Goal: Task Accomplishment & Management: Complete application form

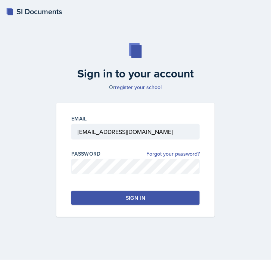
click at [130, 198] on div "Sign in" at bounding box center [135, 197] width 19 height 7
click at [145, 192] on button "Sign in" at bounding box center [135, 198] width 129 height 14
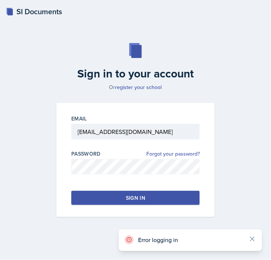
click at [145, 192] on button "Sign in" at bounding box center [135, 198] width 129 height 14
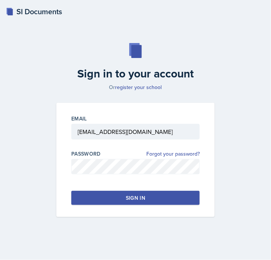
click at [96, 197] on button "Sign in" at bounding box center [135, 198] width 129 height 14
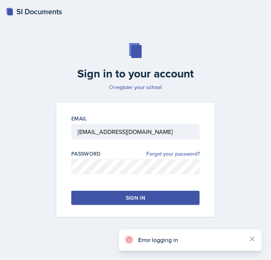
click at [96, 197] on button "Sign in" at bounding box center [135, 198] width 129 height 14
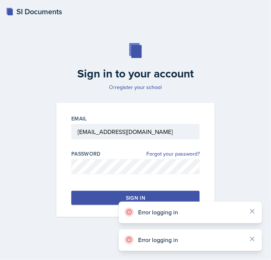
click at [96, 197] on button "Sign in" at bounding box center [135, 198] width 129 height 14
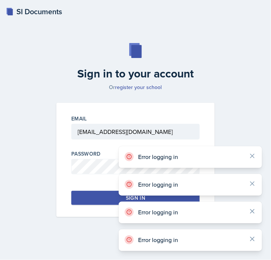
click at [96, 197] on button "Sign in" at bounding box center [135, 198] width 129 height 14
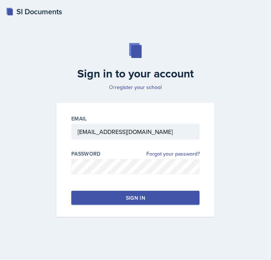
click at [105, 193] on button "Sign in" at bounding box center [135, 198] width 129 height 14
click at [171, 202] on div "Email [EMAIL_ADDRESS][DOMAIN_NAME] Password Forgot your password? Sign in" at bounding box center [135, 160] width 158 height 114
click at [172, 200] on button "Sign in" at bounding box center [135, 198] width 129 height 14
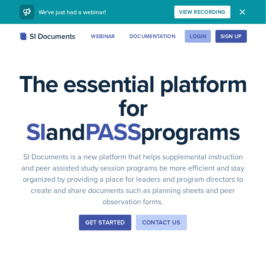
click at [202, 35] on div "Login" at bounding box center [198, 36] width 16 height 6
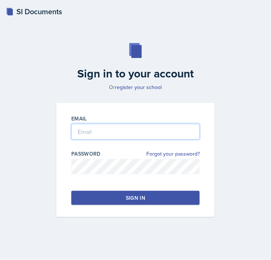
click at [132, 129] on input "email" at bounding box center [135, 132] width 129 height 16
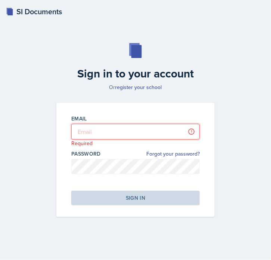
type input "[EMAIL_ADDRESS][DOMAIN_NAME]"
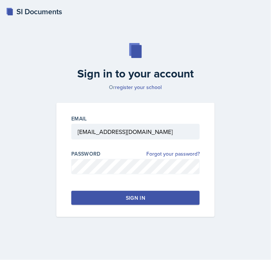
click at [130, 198] on div "Sign in" at bounding box center [135, 197] width 19 height 7
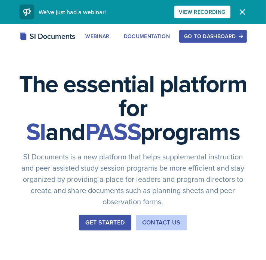
click at [233, 33] on div "Go to Dashboard" at bounding box center [213, 36] width 58 height 6
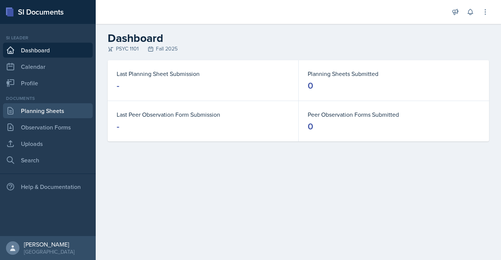
click at [70, 115] on link "Planning Sheets" at bounding box center [48, 110] width 90 height 15
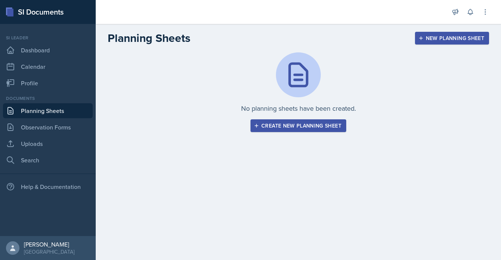
click at [271, 124] on div "Create new planning sheet" at bounding box center [298, 126] width 86 height 6
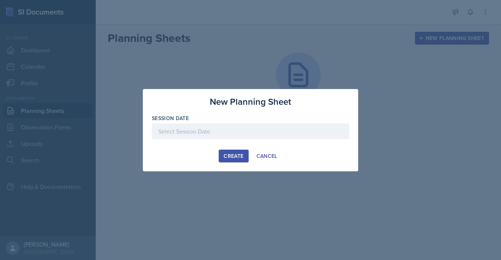
click at [271, 136] on div at bounding box center [250, 131] width 197 height 16
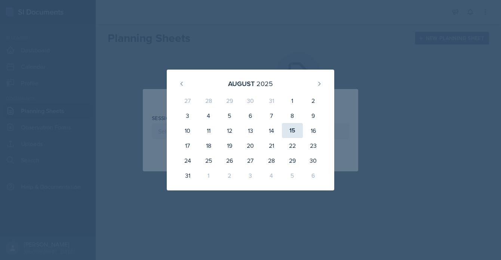
click at [271, 129] on div "15" at bounding box center [292, 130] width 21 height 15
type input "August 15th, 2025"
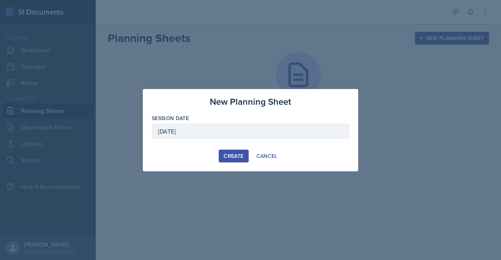
click at [248, 156] on button "Create" at bounding box center [234, 156] width 30 height 13
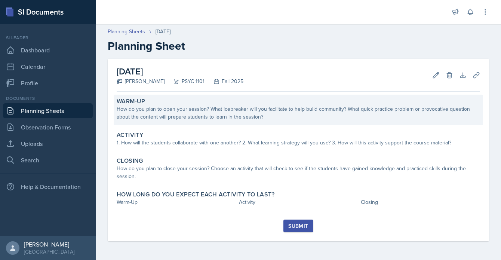
click at [219, 115] on div "How do you plan to open your session? What icebreaker will you facilitate to he…" at bounding box center [298, 113] width 363 height 16
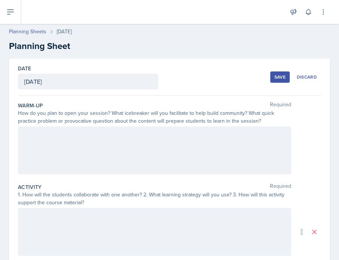
click at [149, 163] on div at bounding box center [155, 150] width 274 height 48
click at [79, 153] on div at bounding box center [155, 150] width 274 height 48
click at [85, 153] on div "Whiteboard Braindump" at bounding box center [155, 150] width 274 height 48
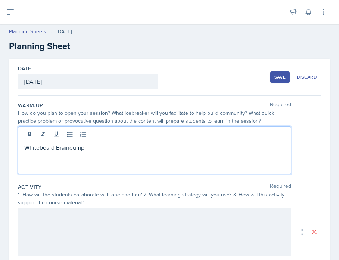
click at [88, 149] on p "Whiteboard Braindump" at bounding box center [154, 147] width 261 height 9
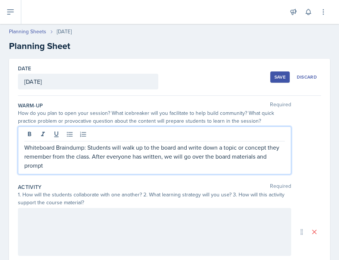
click at [181, 157] on p "Whiteboard Braindump: Students will walk up to the board and write down a topic…" at bounding box center [154, 156] width 261 height 27
click at [181, 157] on p "Whiteboard Braindump: Students will walk up to the board and write down a topic…" at bounding box center [154, 152] width 261 height 18
click at [227, 160] on p "Whiteboard Braindump: Students will walk up to the board and write down a topic…" at bounding box center [154, 152] width 261 height 18
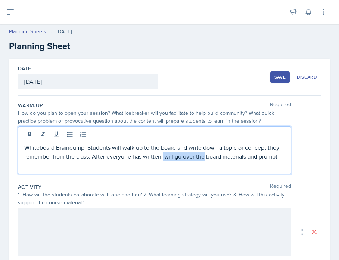
drag, startPoint x: 215, startPoint y: 157, endPoint x: 176, endPoint y: 158, distance: 38.9
click at [176, 158] on p "Whiteboard Braindump: Students will walk up to the board and write down a topic…" at bounding box center [154, 152] width 261 height 18
click at [228, 158] on p "Whiteboard Braindump: Students will walk up to the board and write down a topic…" at bounding box center [154, 152] width 261 height 18
click at [145, 164] on p "Whiteboard Braindump: Students will walk up to the board and write down a topic…" at bounding box center [154, 156] width 261 height 27
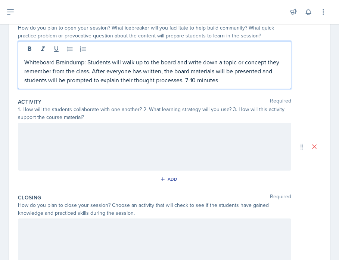
scroll to position [85, 0]
click at [69, 62] on p "Whiteboard Braindump: Students will walk up to the board and write down a topic…" at bounding box center [154, 71] width 261 height 27
click at [70, 141] on div at bounding box center [155, 147] width 274 height 48
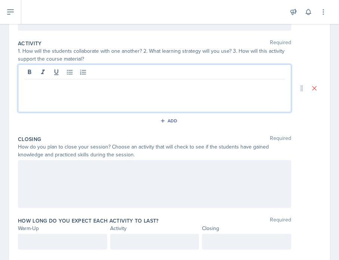
scroll to position [146, 0]
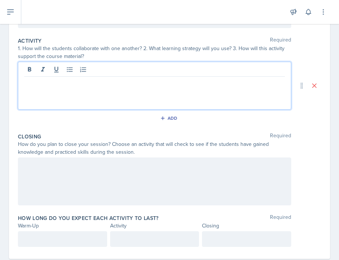
click at [66, 81] on p at bounding box center [154, 82] width 261 height 9
click at [73, 86] on p at bounding box center [154, 82] width 261 height 9
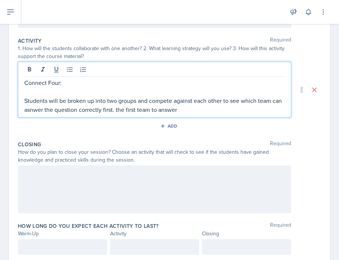
click at [47, 113] on p "Students will be broken up into two groups and compete against each other to se…" at bounding box center [154, 105] width 261 height 18
click at [194, 114] on div "Connect Four: Students will be broken up into two groups and compete against ea…" at bounding box center [155, 90] width 274 height 56
click at [195, 112] on p "Students will be broken up into two groups and compete against each other to se…" at bounding box center [154, 105] width 261 height 18
click at [164, 93] on p at bounding box center [154, 91] width 261 height 9
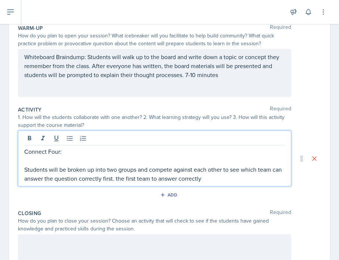
scroll to position [68, 0]
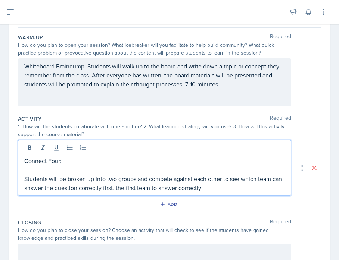
click at [88, 66] on p "Whiteboard Braindump: Students will walk up to the board and write down a topic…" at bounding box center [154, 75] width 261 height 27
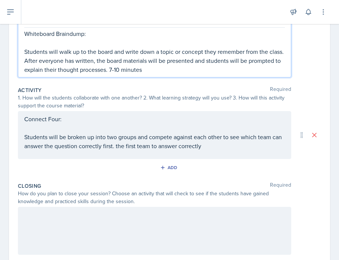
scroll to position [114, 0]
click at [71, 33] on p "Whiteboard Braindump:" at bounding box center [154, 33] width 261 height 9
click at [75, 33] on p "Whiteboard Brain dump:" at bounding box center [154, 33] width 261 height 9
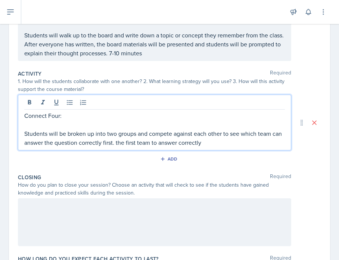
scroll to position [130, 0]
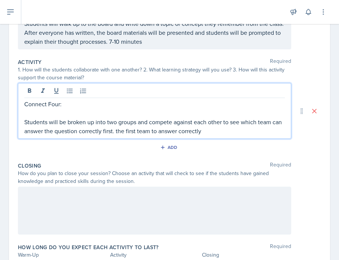
click at [223, 130] on p "Students will be broken up into two groups and compete against each other to se…" at bounding box center [154, 126] width 261 height 18
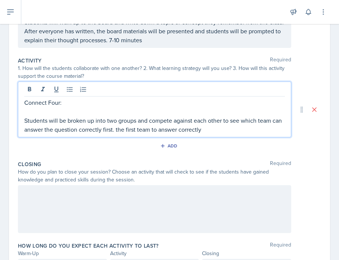
click at [97, 132] on p "Students will be broken up into two groups and compete against each other to se…" at bounding box center [154, 125] width 261 height 18
click at [238, 125] on p "Students will be broken up into two groups and compete against each other to se…" at bounding box center [154, 125] width 261 height 18
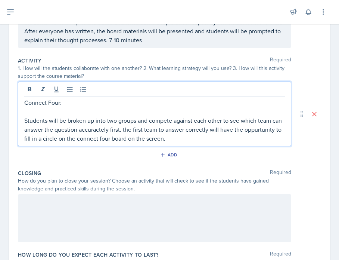
click at [39, 132] on p "Students will be broken up into two groups and compete against each other to se…" at bounding box center [154, 129] width 261 height 27
click at [46, 138] on p "Students will be broken up into two groups and compete against each other to se…" at bounding box center [154, 129] width 261 height 27
click at [227, 140] on p "Students will be broken up into two groups and compete against each other to se…" at bounding box center [154, 129] width 261 height 27
click at [110, 131] on p "Students will be broken up into two groups and compete against each other to se…" at bounding box center [154, 129] width 261 height 27
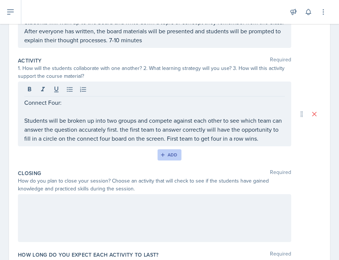
click at [166, 158] on div "Add" at bounding box center [170, 155] width 16 height 6
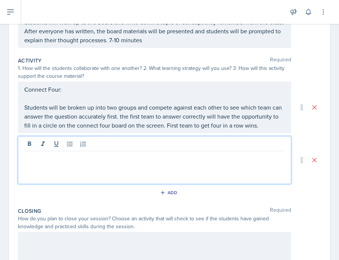
click at [119, 155] on div at bounding box center [155, 160] width 274 height 48
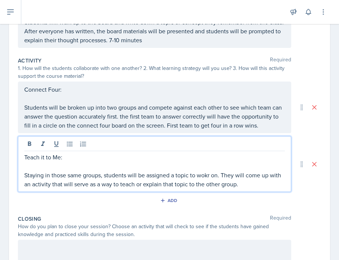
click at [203, 186] on p "Staying in those same groups, students will be assigned a topic to wokr on. The…" at bounding box center [154, 179] width 261 height 18
click at [209, 184] on p "Staying in those same groups, students will be assigned a topic to wokr on. The…" at bounding box center [154, 179] width 261 height 18
click at [259, 188] on p "Staying in those same groups, students will be assigned a topic to work on. The…" at bounding box center [154, 179] width 261 height 18
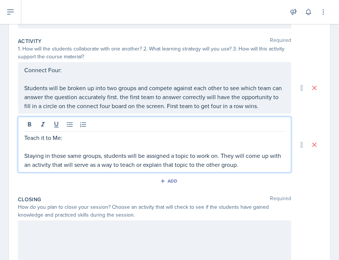
scroll to position [151, 0]
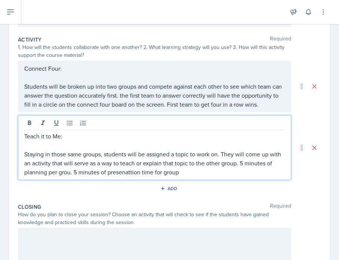
click at [140, 176] on p "Staying in those same groups, students will be assigned a topic to work on. The…" at bounding box center [154, 163] width 261 height 27
click at [72, 176] on p "Staying in those same groups, students will be assigned a topic to work on. The…" at bounding box center [154, 163] width 261 height 27
click at [206, 176] on p "Staying in those same groups, students will be assigned a topic to work on. The…" at bounding box center [154, 163] width 261 height 27
click at [172, 109] on p "Students will be broken up into two groups and compete against each other to se…" at bounding box center [154, 95] width 261 height 27
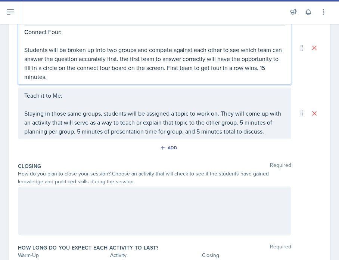
scroll to position [219, 0]
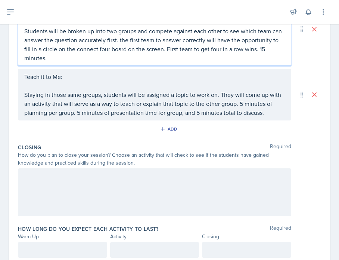
click at [191, 185] on div at bounding box center [155, 192] width 274 height 48
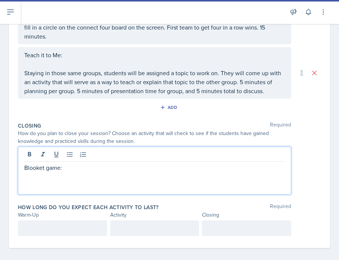
scroll to position [233, 0]
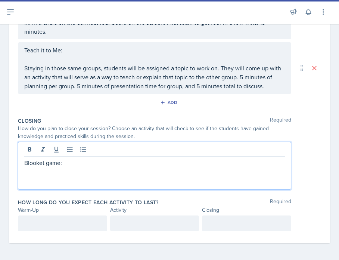
click at [129, 224] on p at bounding box center [155, 223] width 77 height 9
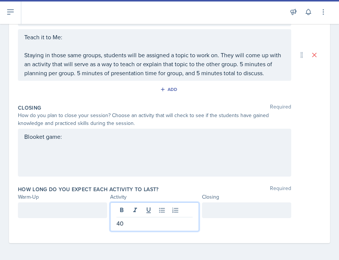
click at [61, 211] on div at bounding box center [62, 210] width 89 height 16
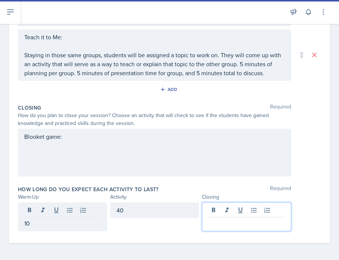
click at [245, 213] on div at bounding box center [246, 216] width 89 height 29
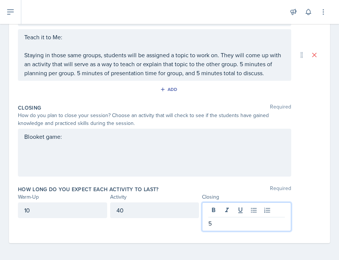
click at [87, 211] on div "10" at bounding box center [62, 210] width 89 height 16
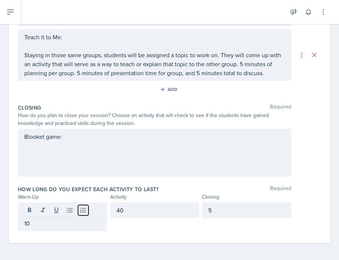
click at [87, 211] on icon at bounding box center [83, 209] width 7 height 7
click at [84, 211] on icon at bounding box center [83, 209] width 7 height 7
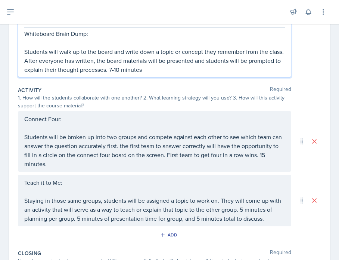
scroll to position [127, 0]
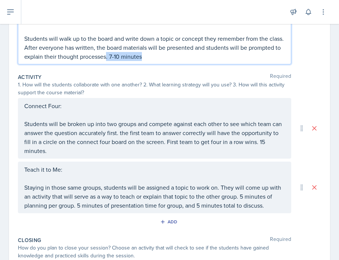
drag, startPoint x: 182, startPoint y: 60, endPoint x: 141, endPoint y: 52, distance: 41.4
click at [141, 52] on div "Whiteboard Brain Dump: Students will walk up to the board and write down a topi…" at bounding box center [155, 32] width 274 height 65
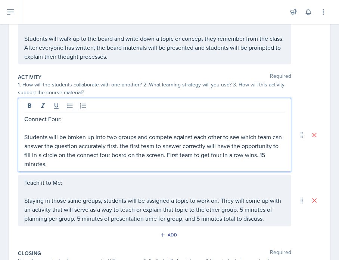
click at [174, 153] on p "Students will be broken up into two groups and compete against each other to se…" at bounding box center [154, 150] width 261 height 36
drag, startPoint x: 82, startPoint y: 163, endPoint x: 51, endPoint y: 163, distance: 31.4
click at [51, 163] on p "Students will be broken up into two groups and compete against each other to se…" at bounding box center [154, 150] width 261 height 36
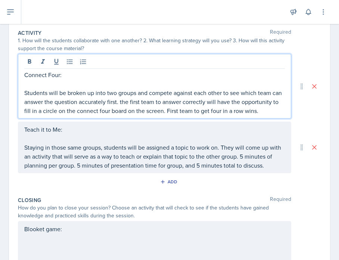
scroll to position [158, 0]
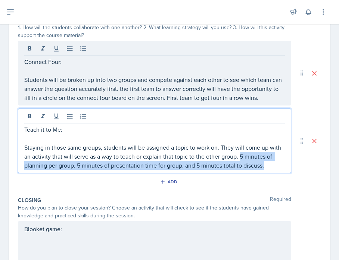
drag, startPoint x: 252, startPoint y: 164, endPoint x: 275, endPoint y: 177, distance: 27.1
click at [271, 170] on p "Staying in those same groups, students will be assigned a topic to work on. The…" at bounding box center [154, 156] width 261 height 27
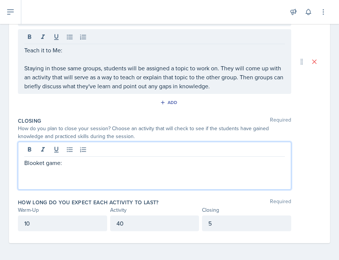
click at [199, 172] on div "Blooket game:" at bounding box center [154, 171] width 261 height 27
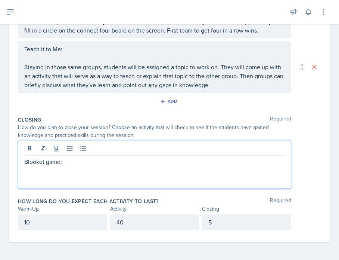
click at [60, 161] on p "Blooket game:" at bounding box center [154, 161] width 261 height 9
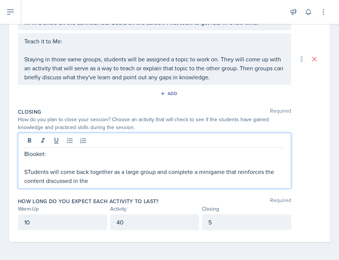
click at [31, 180] on p "STudents will come back together as a large group and complete a minigame that …" at bounding box center [154, 176] width 261 height 18
click at [101, 183] on p "Students will come back together as a large group and complete a minigame that …" at bounding box center [154, 176] width 261 height 18
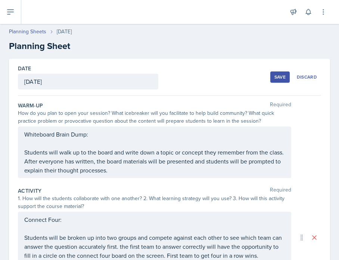
scroll to position [0, 0]
click at [271, 77] on div "Save" at bounding box center [280, 77] width 11 height 6
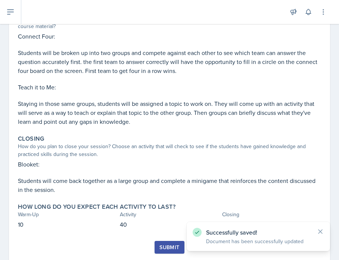
scroll to position [188, 0]
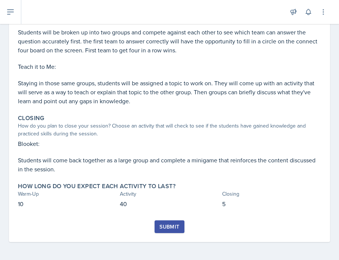
click at [171, 226] on div "Submit" at bounding box center [170, 227] width 20 height 6
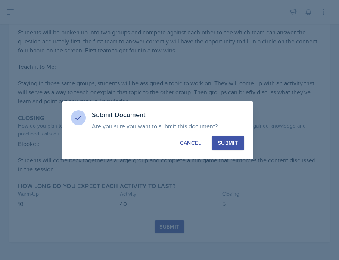
click at [231, 137] on button "Submit" at bounding box center [228, 143] width 33 height 14
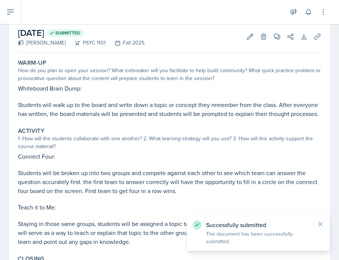
scroll to position [0, 0]
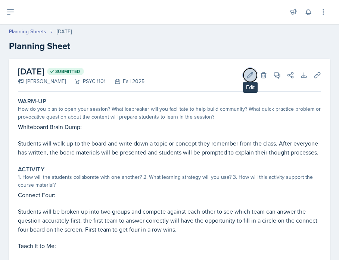
click at [247, 75] on icon at bounding box center [250, 74] width 7 height 7
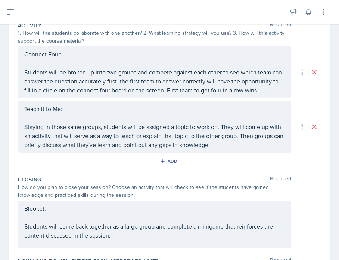
scroll to position [233, 0]
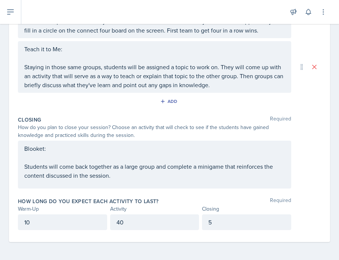
click at [271, 86] on div "Teach it to Me: Staying in those same groups, students will be assigned a topic…" at bounding box center [170, 67] width 304 height 52
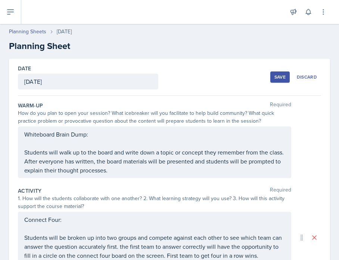
scroll to position [1, 0]
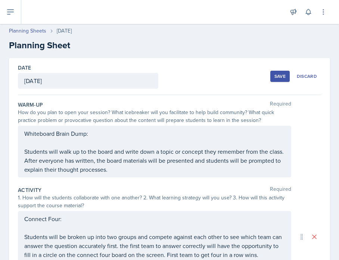
click at [271, 78] on div "Save" at bounding box center [280, 76] width 11 height 6
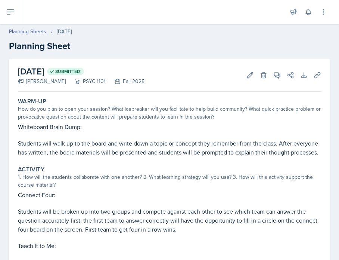
scroll to position [0, 0]
click at [80, 69] on span "Submitted" at bounding box center [67, 71] width 25 height 6
click at [271, 77] on icon at bounding box center [317, 74] width 7 height 7
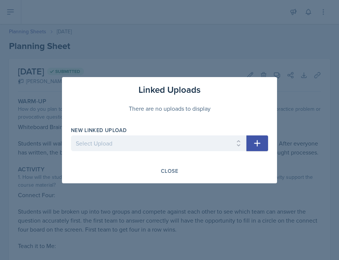
click at [253, 140] on icon "button" at bounding box center [257, 143] width 9 height 9
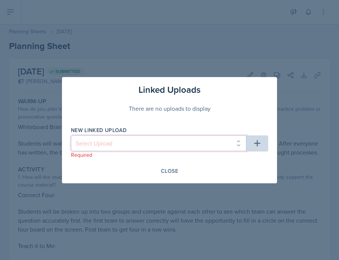
click at [163, 149] on select "Select Upload" at bounding box center [159, 143] width 176 height 16
drag, startPoint x: 238, startPoint y: 140, endPoint x: 247, endPoint y: 116, distance: 25.6
click at [238, 140] on select "Select Upload" at bounding box center [159, 143] width 176 height 16
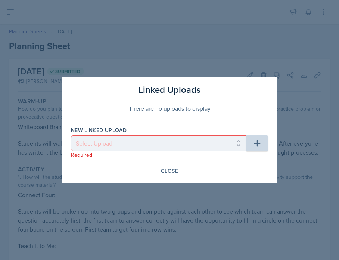
click at [240, 42] on div at bounding box center [169, 130] width 339 height 260
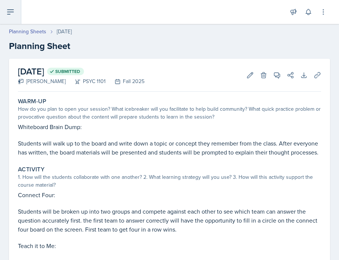
click at [11, 14] on icon at bounding box center [10, 11] width 9 height 9
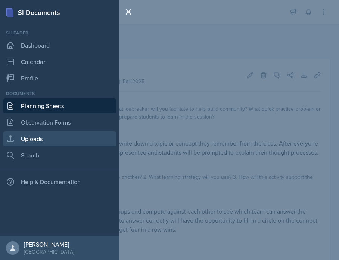
click at [46, 133] on link "Uploads" at bounding box center [60, 138] width 114 height 15
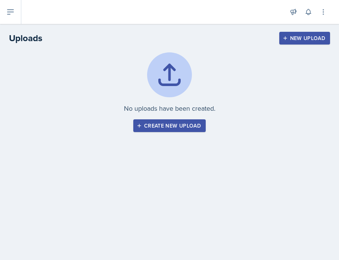
click at [178, 117] on div "No uploads have been created. Create new upload" at bounding box center [169, 92] width 321 height 80
click at [175, 137] on div "No uploads have been created. Create new upload" at bounding box center [169, 101] width 339 height 98
click at [172, 126] on div "Create new upload" at bounding box center [169, 126] width 63 height 6
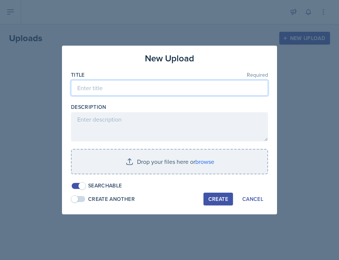
click at [98, 91] on input at bounding box center [169, 88] width 197 height 16
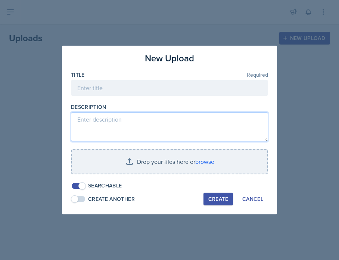
click at [100, 122] on textarea at bounding box center [169, 126] width 197 height 29
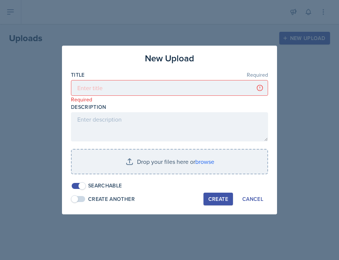
click at [233, 52] on div "New Upload" at bounding box center [169, 58] width 197 height 13
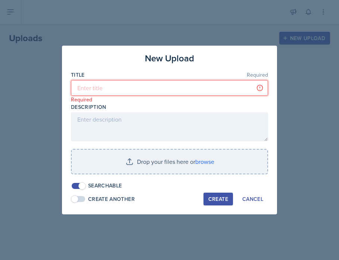
click at [160, 83] on input at bounding box center [169, 88] width 197 height 16
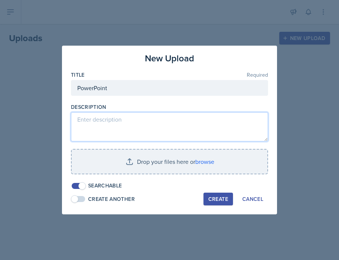
click at [144, 118] on textarea at bounding box center [169, 126] width 197 height 29
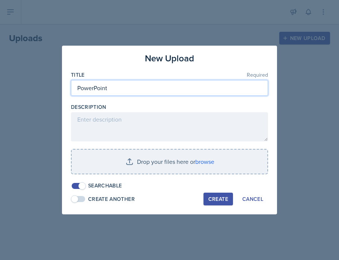
click at [77, 87] on input "PowerPoint" at bounding box center [169, 88] width 197 height 16
type input "Mock PowerPoint"
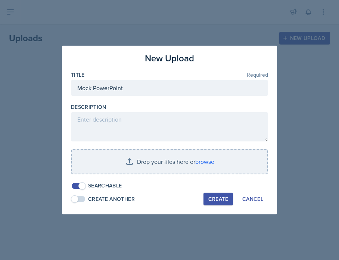
click at [118, 49] on div "New Upload Title Required Mock PowerPoint Description Drop your files here or b…" at bounding box center [169, 130] width 215 height 169
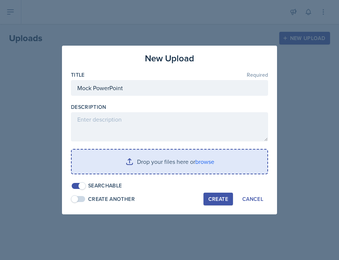
click at [206, 161] on input "file" at bounding box center [170, 162] width 196 height 24
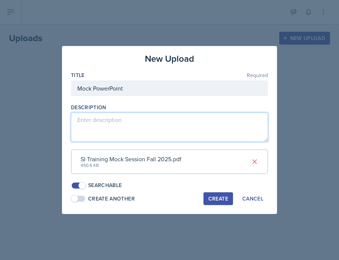
click at [153, 130] on textarea at bounding box center [169, 127] width 197 height 29
type textarea "pptx"
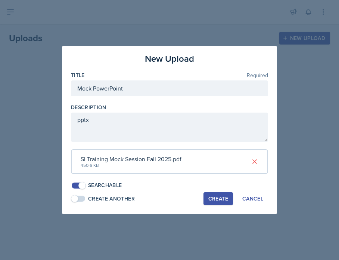
click at [223, 198] on div "Create" at bounding box center [219, 199] width 20 height 6
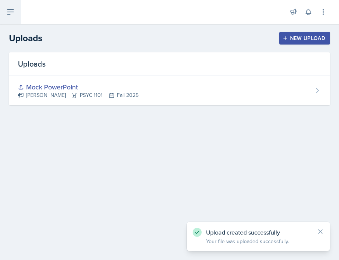
click at [19, 19] on button at bounding box center [10, 12] width 21 height 24
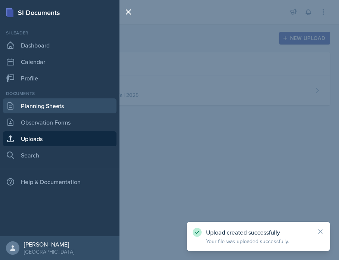
click at [49, 106] on link "Planning Sheets" at bounding box center [60, 105] width 114 height 15
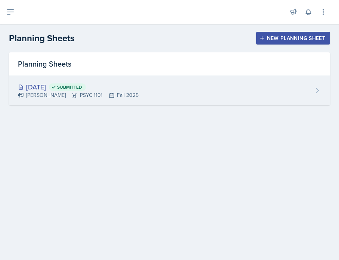
click at [223, 93] on div "Aug 15th, 2025 Submitted Sam Alderton PSYC 1101 Fall 2025" at bounding box center [169, 90] width 321 height 29
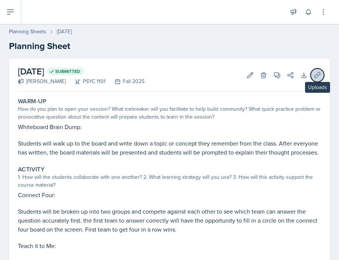
click at [271, 76] on icon at bounding box center [317, 74] width 7 height 7
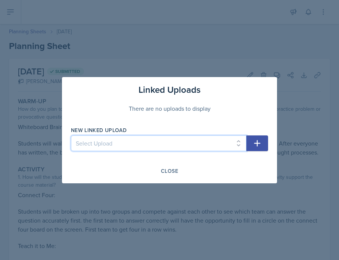
click at [229, 144] on select "Select Upload Mock PowerPoint" at bounding box center [159, 143] width 176 height 16
select select "51932028-796d-4dbf-873d-2b68fb38d295"
click at [71, 135] on select "Select Upload Mock PowerPoint" at bounding box center [159, 143] width 176 height 16
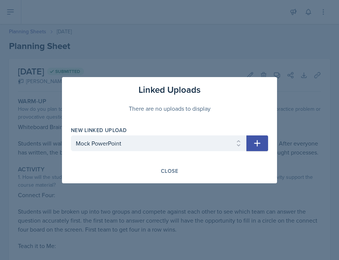
click at [261, 144] on icon "button" at bounding box center [257, 143] width 9 height 9
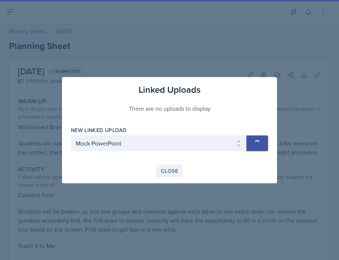
select select
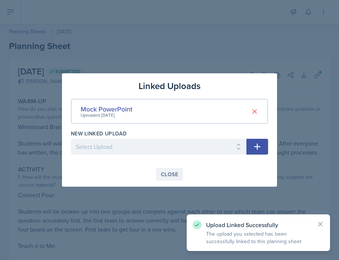
click at [176, 175] on div "Close" at bounding box center [169, 174] width 17 height 6
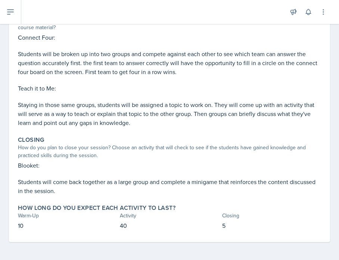
scroll to position [164, 0]
click at [230, 6] on div at bounding box center [155, 12] width 257 height 24
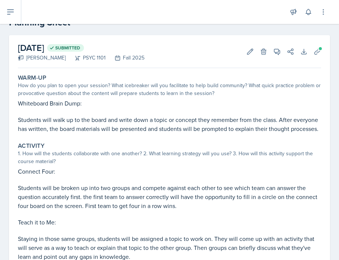
scroll to position [37, 0]
